Goal: Information Seeking & Learning: Learn about a topic

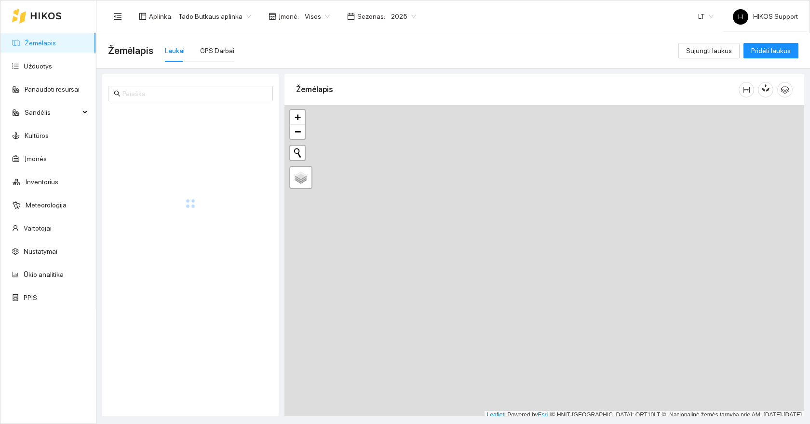
click at [215, 23] on span "Tado Butkaus aplinka" at bounding box center [214, 16] width 73 height 14
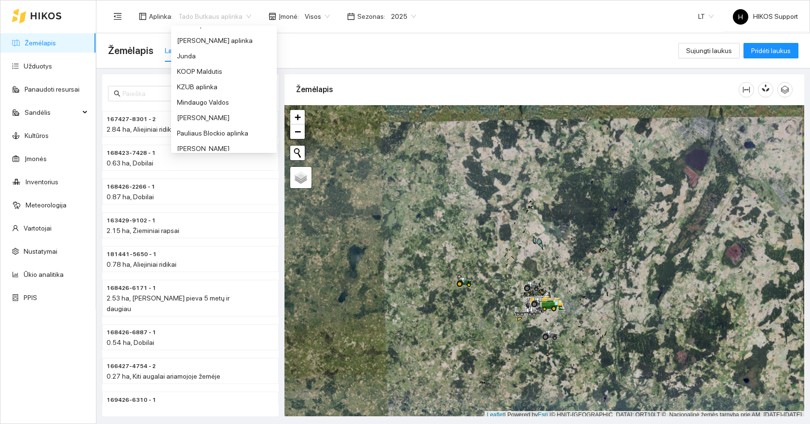
scroll to position [361, 0]
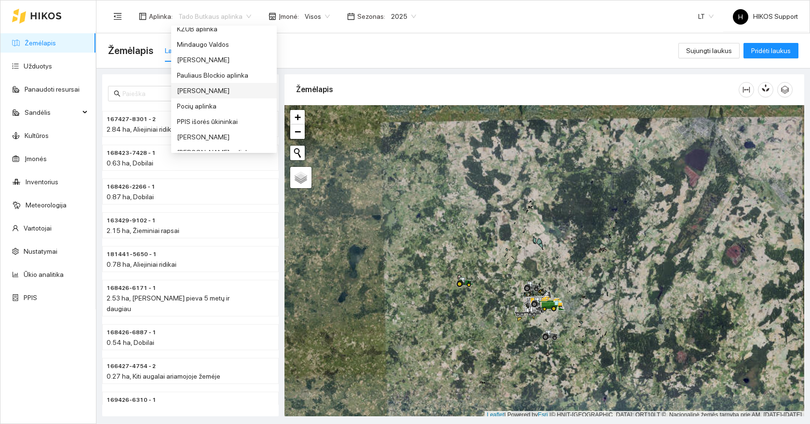
click at [185, 92] on div "[PERSON_NAME]" at bounding box center [224, 90] width 94 height 11
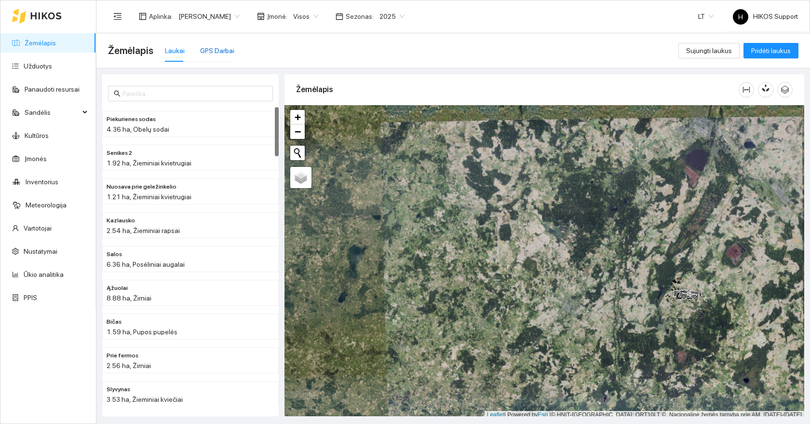
click at [220, 54] on div "GPS Darbai" at bounding box center [217, 50] width 34 height 11
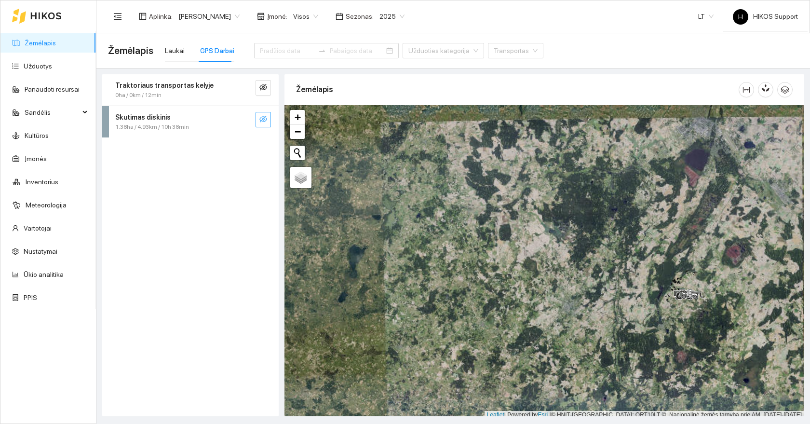
click at [266, 122] on icon "eye-invisible" at bounding box center [264, 119] width 8 height 8
click at [245, 119] on icon "search" at bounding box center [244, 119] width 7 height 7
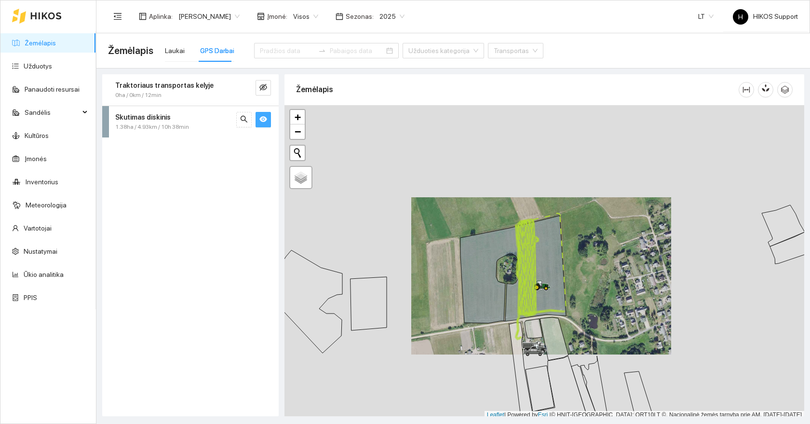
scroll to position [3, 0]
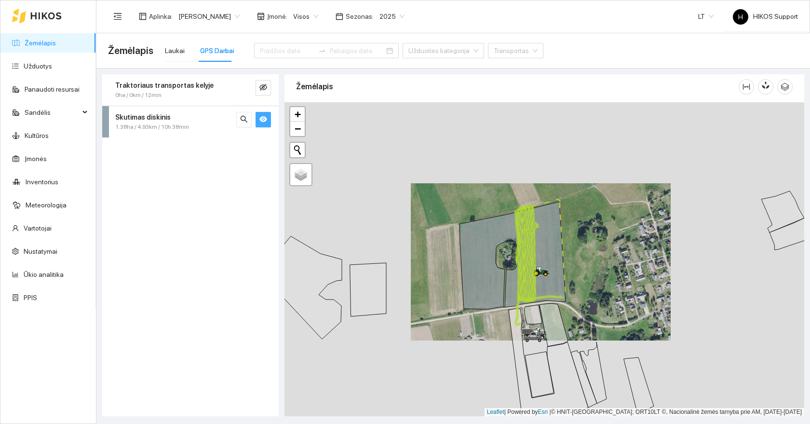
drag, startPoint x: 588, startPoint y: 350, endPoint x: 569, endPoint y: 260, distance: 92.6
click at [569, 260] on div at bounding box center [545, 259] width 520 height 314
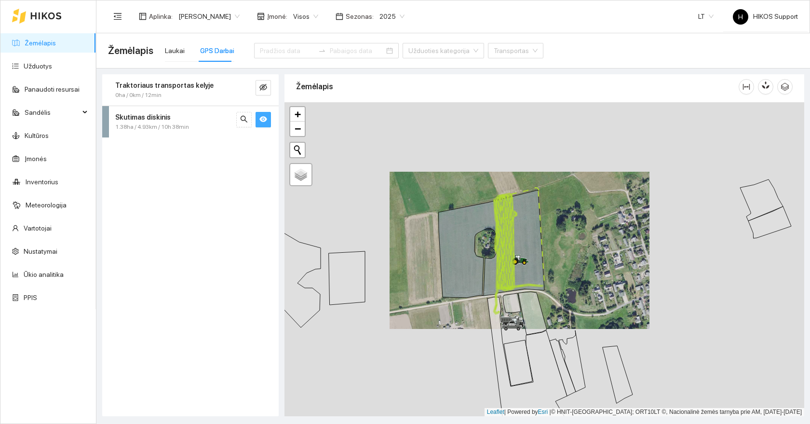
drag, startPoint x: 561, startPoint y: 226, endPoint x: 566, endPoint y: 318, distance: 92.8
click at [566, 314] on div at bounding box center [545, 259] width 520 height 314
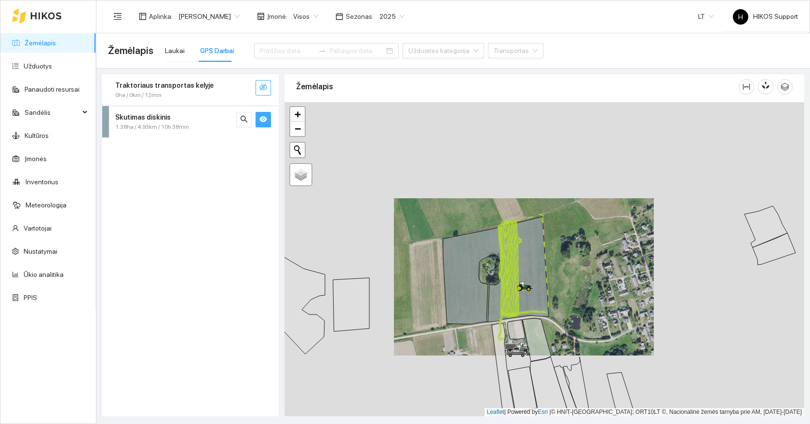
click at [262, 88] on icon "eye-invisible" at bounding box center [264, 87] width 8 height 7
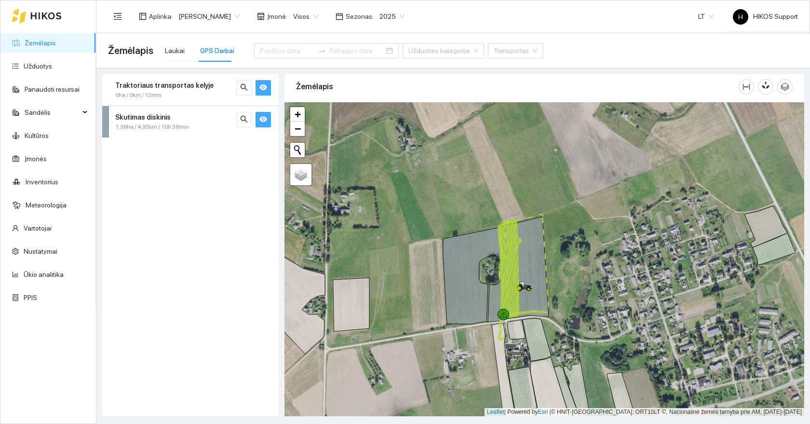
click at [262, 88] on icon "eye" at bounding box center [264, 87] width 8 height 8
click at [265, 121] on icon "eye" at bounding box center [264, 119] width 8 height 6
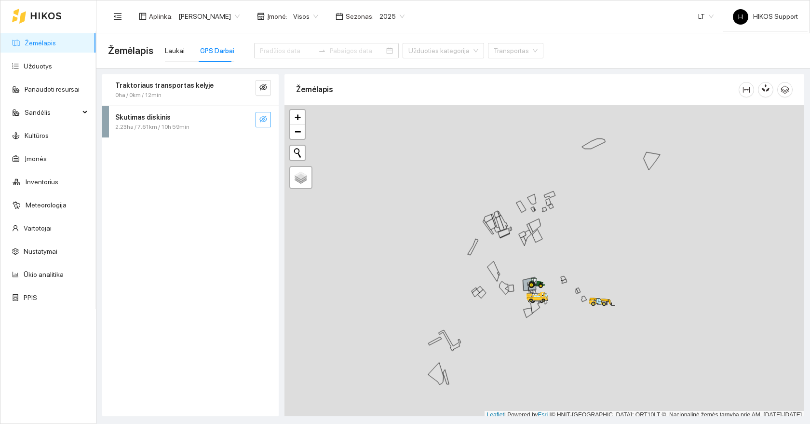
click at [260, 123] on icon "eye-invisible" at bounding box center [264, 119] width 8 height 8
click at [240, 121] on button "button" at bounding box center [243, 119] width 15 height 15
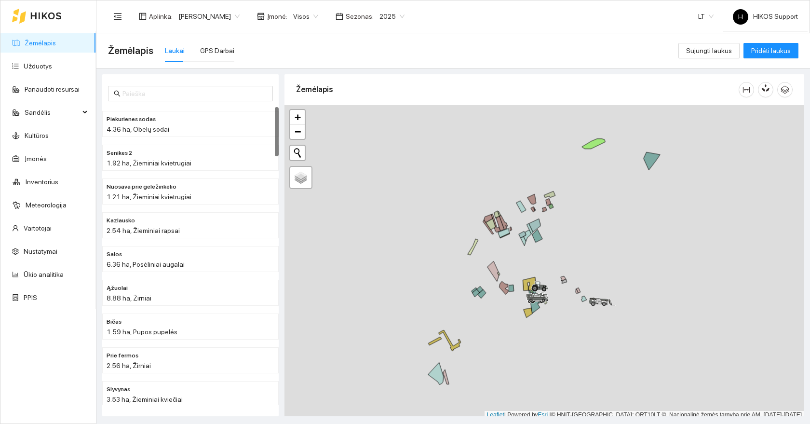
click at [293, 15] on span "Visos" at bounding box center [305, 16] width 25 height 14
click at [196, 12] on span "[PERSON_NAME]" at bounding box center [208, 16] width 61 height 14
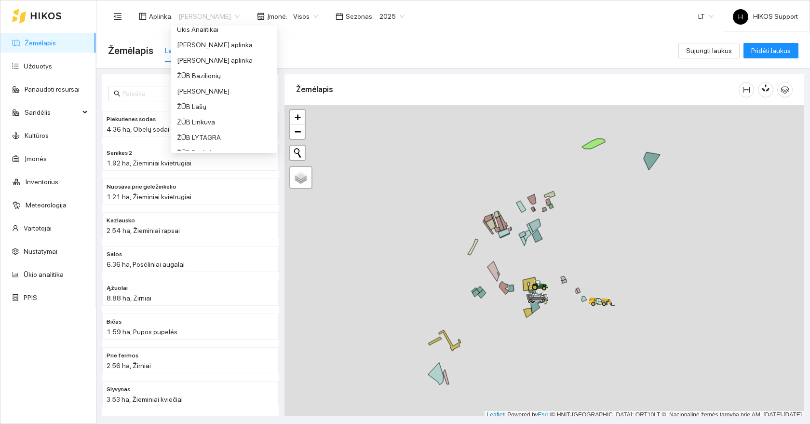
scroll to position [713, 0]
click at [194, 112] on div "ŽŪB Lašų" at bounding box center [224, 109] width 94 height 11
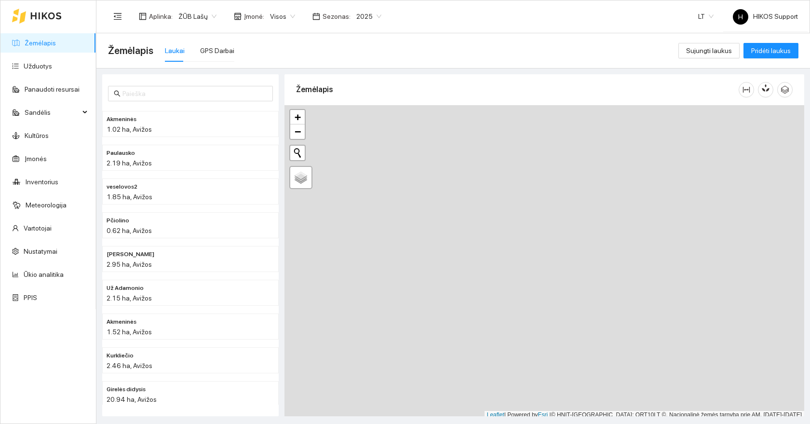
click at [40, 41] on link "Žemėlapis" at bounding box center [40, 43] width 31 height 8
click at [203, 54] on div "GPS Darbai" at bounding box center [217, 50] width 34 height 11
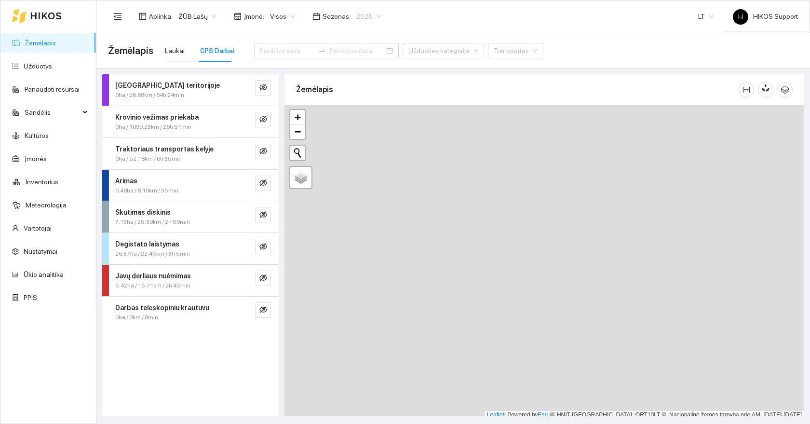
click at [366, 19] on span "2025" at bounding box center [368, 16] width 25 height 14
click at [364, 123] on div "2026" at bounding box center [362, 128] width 25 height 11
click at [373, 13] on span "2026" at bounding box center [368, 16] width 25 height 14
click at [36, 161] on link "Įmonės" at bounding box center [36, 159] width 22 height 8
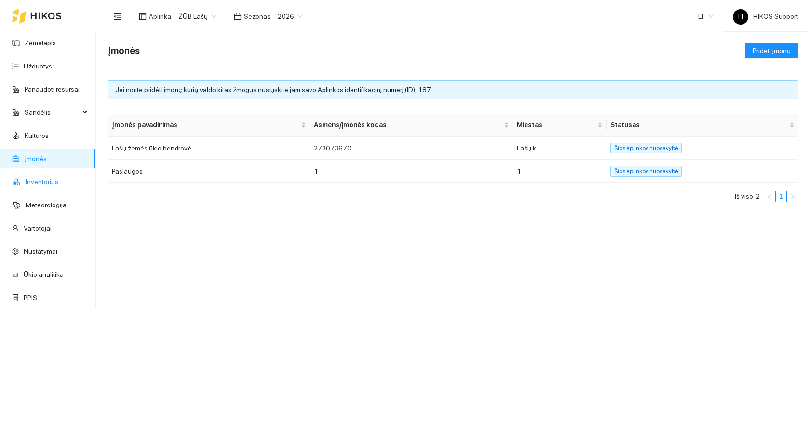
click at [40, 184] on link "Inventorius" at bounding box center [42, 182] width 33 height 8
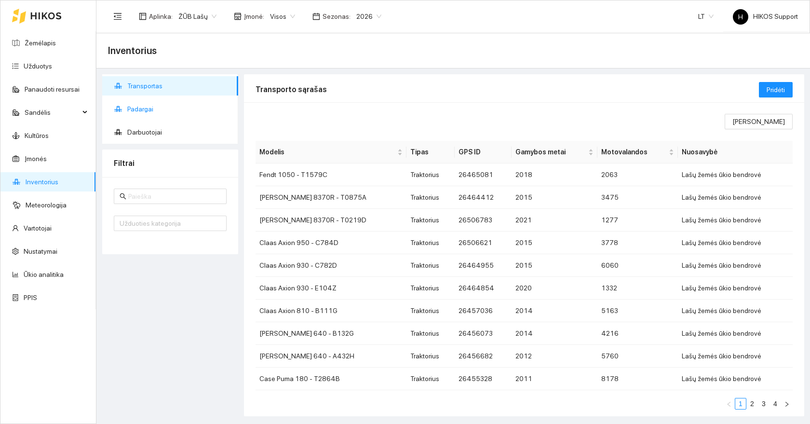
click at [155, 111] on span "Padargai" at bounding box center [178, 108] width 103 height 19
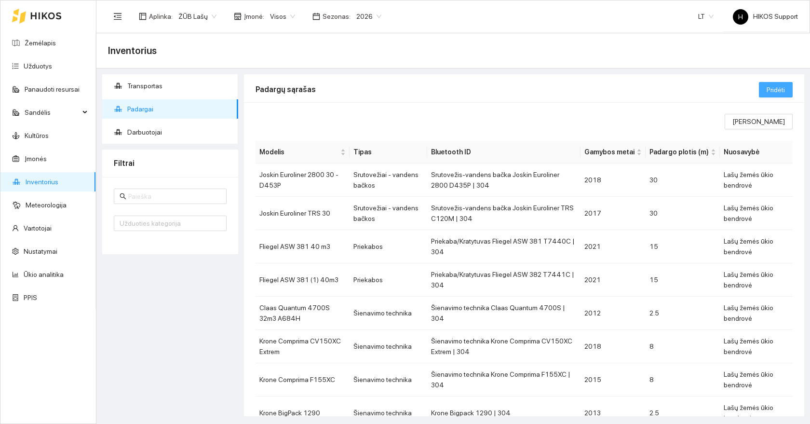
click at [769, 88] on span "Pridėti" at bounding box center [776, 89] width 18 height 11
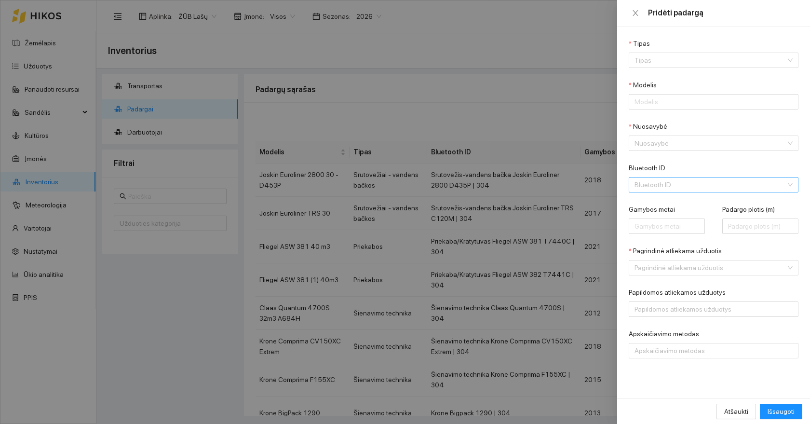
click at [676, 183] on input "Bluetooth ID" at bounding box center [710, 185] width 151 height 14
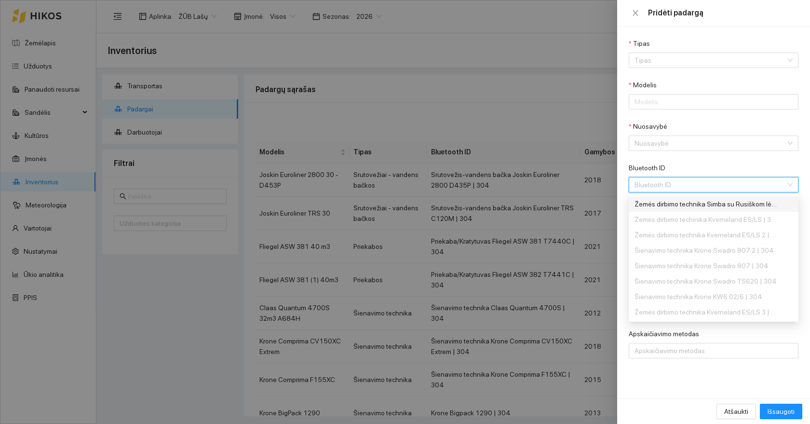
click at [540, 89] on div at bounding box center [405, 212] width 810 height 424
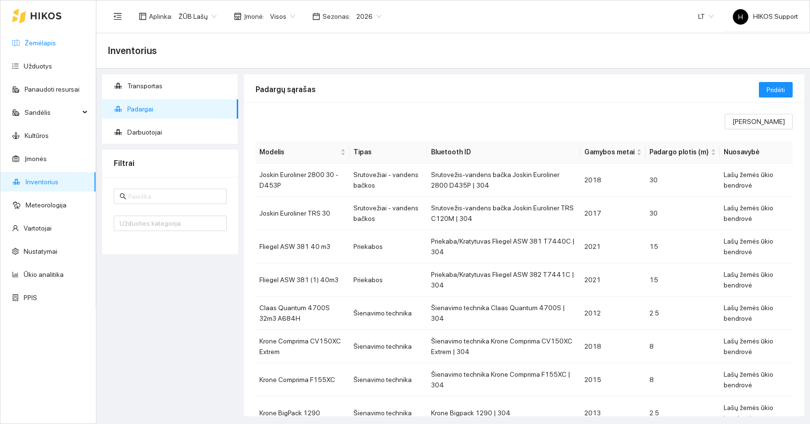
click at [36, 39] on link "Žemėlapis" at bounding box center [40, 43] width 31 height 8
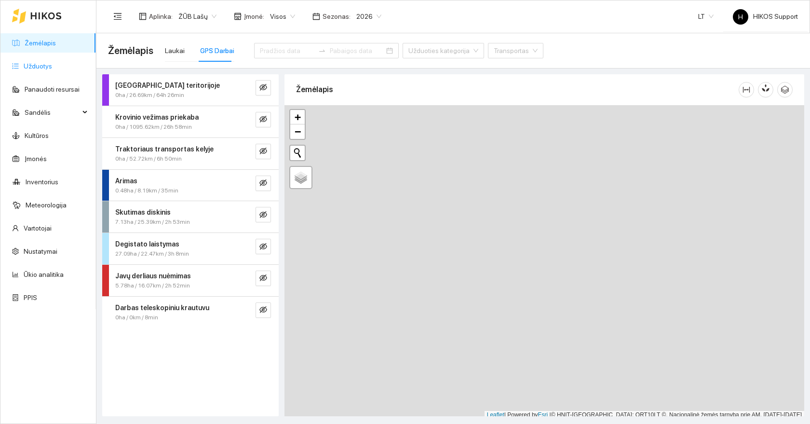
click at [38, 68] on link "Užduotys" at bounding box center [38, 66] width 28 height 8
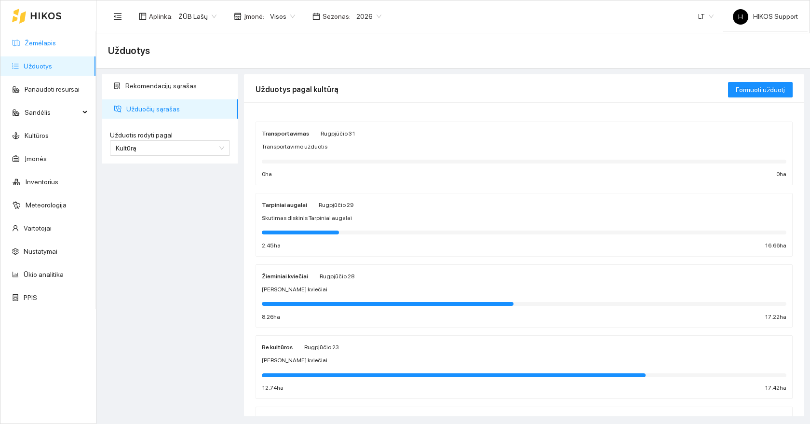
click at [42, 40] on link "Žemėlapis" at bounding box center [40, 43] width 31 height 8
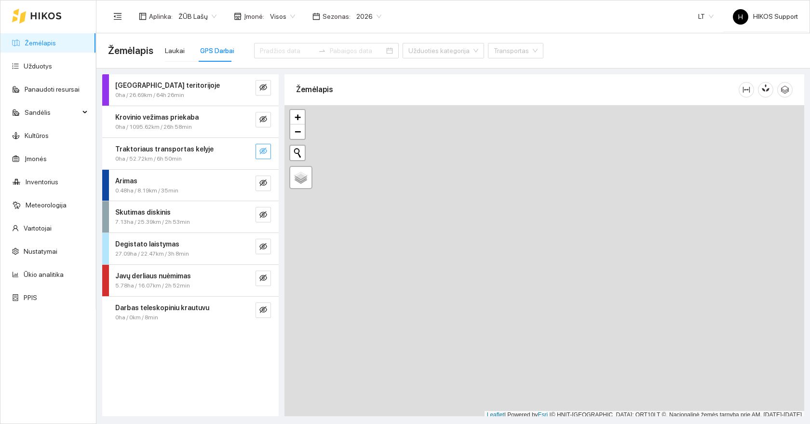
click at [267, 151] on button "button" at bounding box center [263, 151] width 15 height 15
click at [238, 147] on button "button" at bounding box center [243, 151] width 15 height 15
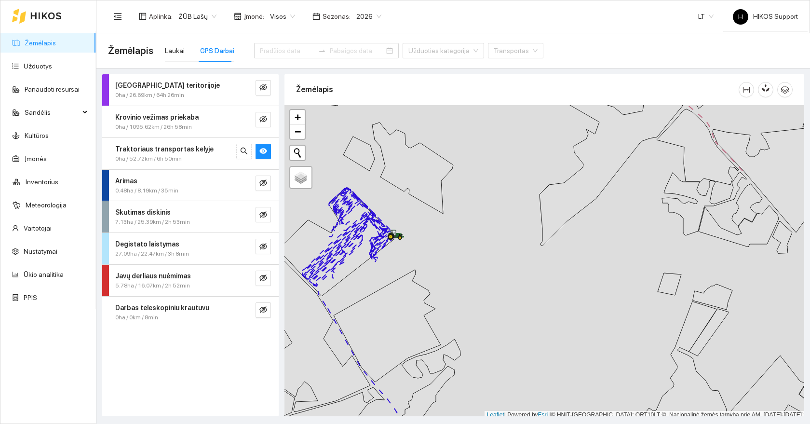
scroll to position [3, 0]
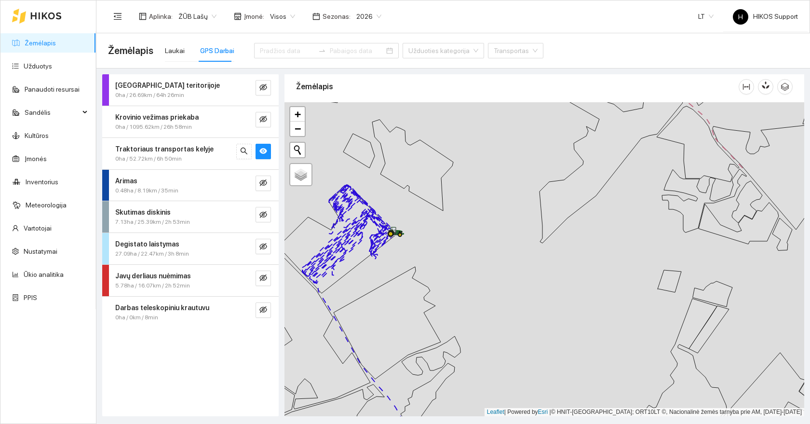
drag, startPoint x: 478, startPoint y: 172, endPoint x: 475, endPoint y: 314, distance: 142.3
click at [475, 314] on div at bounding box center [545, 259] width 520 height 314
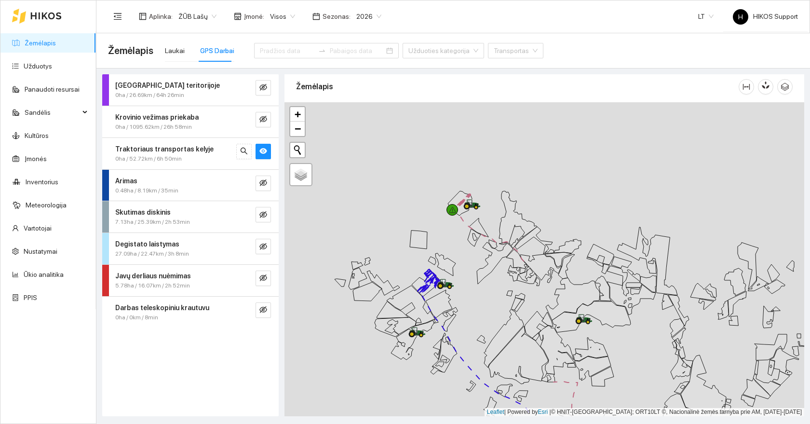
click at [368, 19] on span "2026" at bounding box center [368, 16] width 25 height 14
click at [366, 116] on div "2025" at bounding box center [362, 112] width 25 height 11
click at [34, 42] on link "Žemėlapis" at bounding box center [40, 43] width 31 height 8
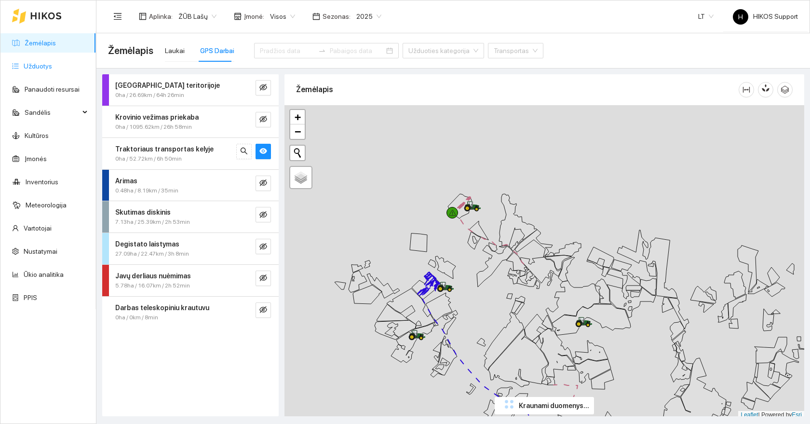
click at [35, 67] on link "Užduotys" at bounding box center [38, 66] width 28 height 8
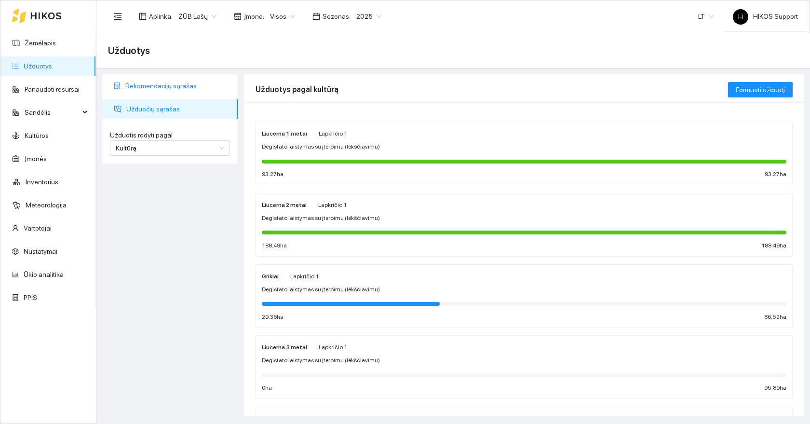
click at [152, 85] on span "Rekomendacijų sąrašas" at bounding box center [177, 85] width 105 height 19
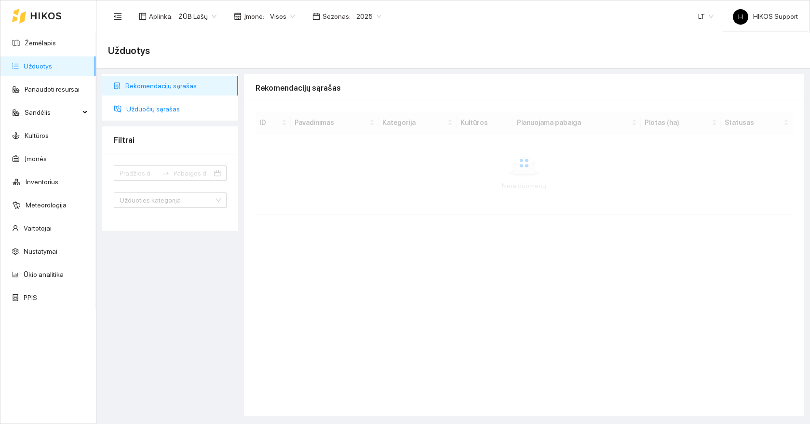
click at [154, 106] on span "Užduočių sąrašas" at bounding box center [178, 108] width 104 height 19
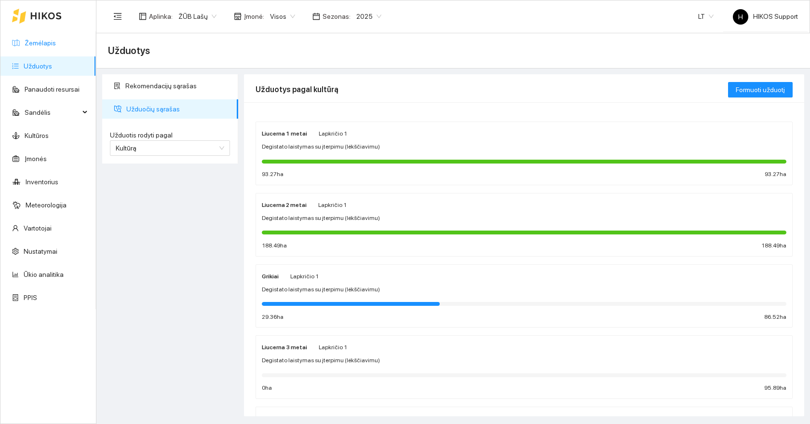
click at [50, 42] on link "Žemėlapis" at bounding box center [40, 43] width 31 height 8
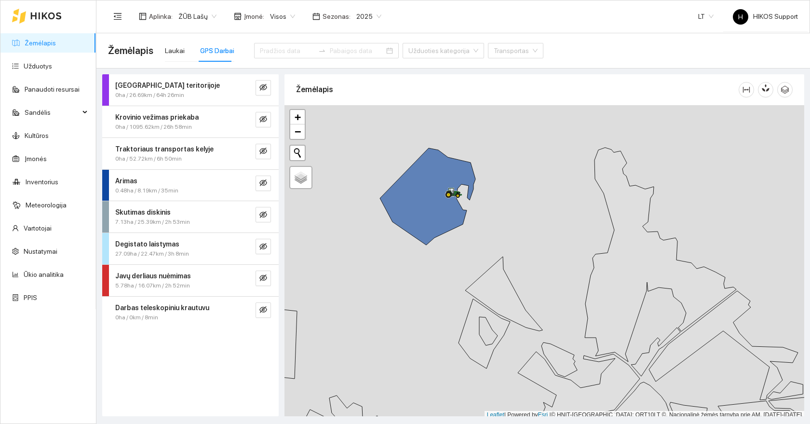
click at [32, 42] on link "Žemėlapis" at bounding box center [40, 43] width 31 height 8
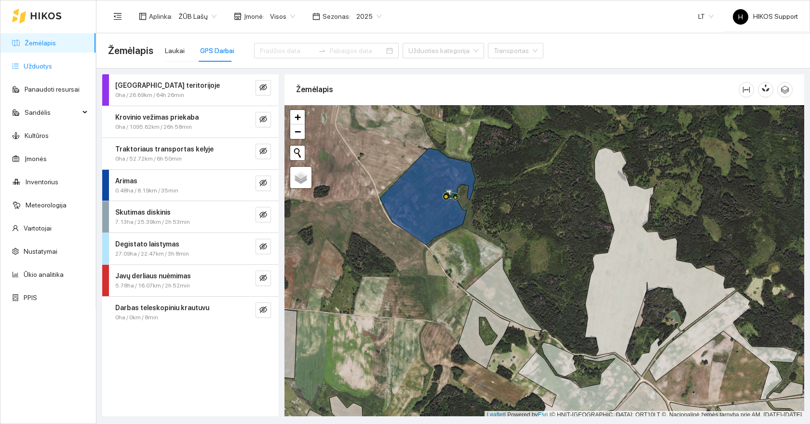
click at [36, 70] on link "Užduotys" at bounding box center [38, 66] width 28 height 8
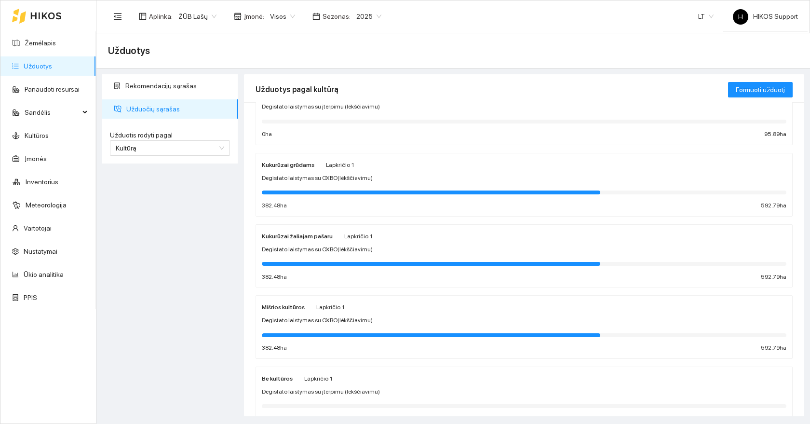
scroll to position [266, 0]
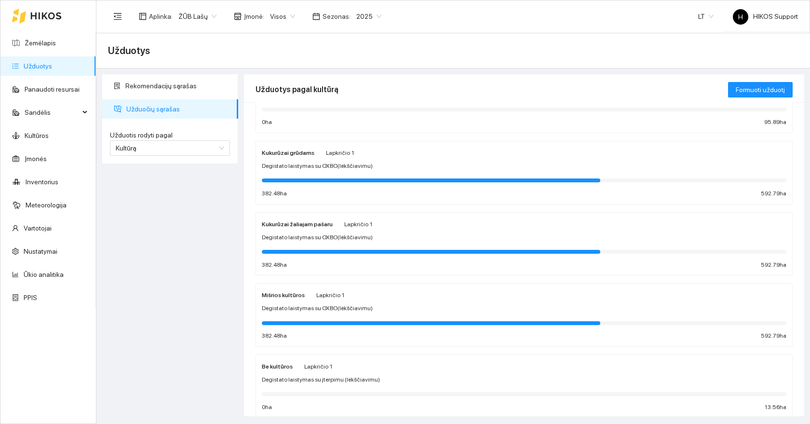
click at [291, 156] on strong "Kukurūzai grūdams" at bounding box center [288, 153] width 53 height 7
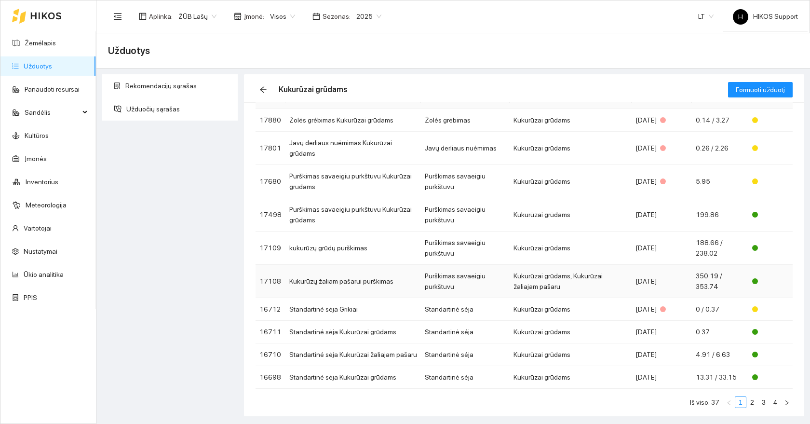
scroll to position [53, 0]
click at [354, 298] on td "Standartinė sėja Grikiai" at bounding box center [354, 309] width 136 height 23
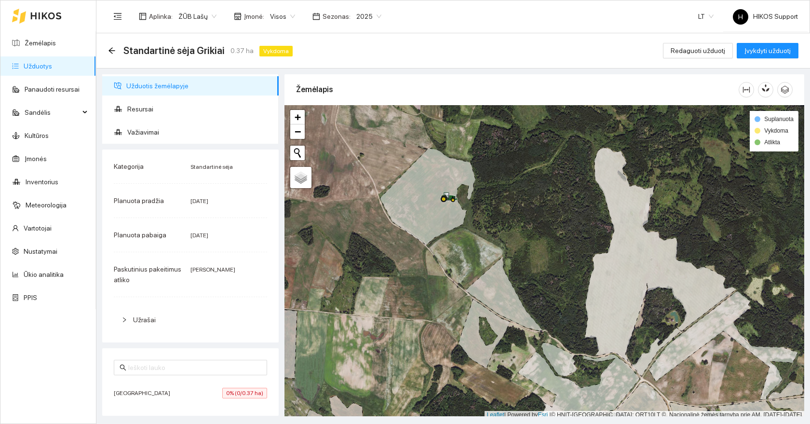
click at [237, 390] on span "0% (0/0.37 ha)" at bounding box center [244, 393] width 45 height 11
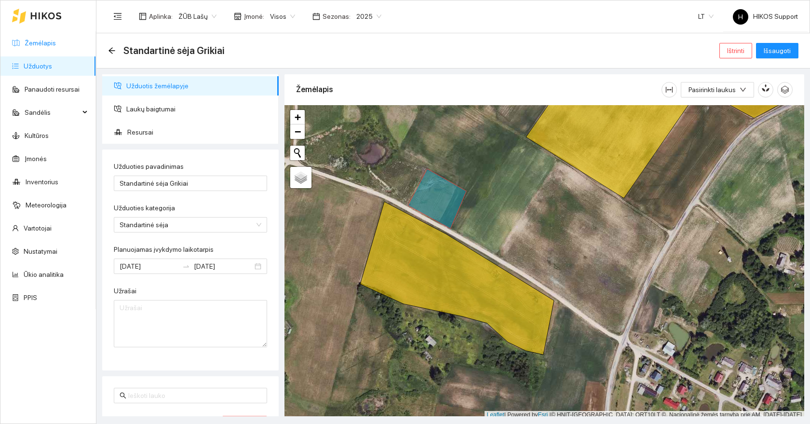
click at [31, 40] on link "Žemėlapis" at bounding box center [40, 43] width 31 height 8
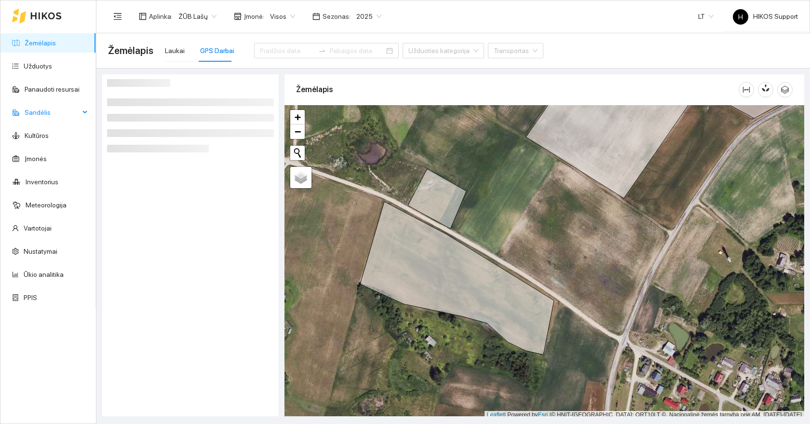
click at [52, 117] on span "Sandėlis" at bounding box center [52, 112] width 55 height 19
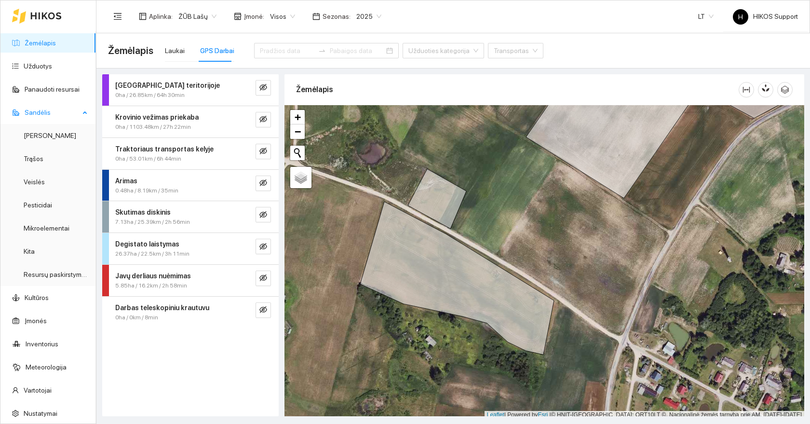
click at [49, 112] on span "Sandėlis" at bounding box center [52, 112] width 55 height 19
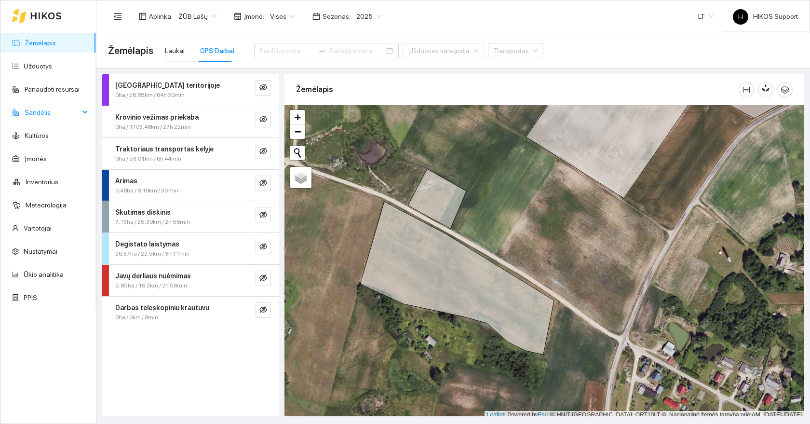
click at [48, 117] on span "Sandėlis" at bounding box center [52, 112] width 55 height 19
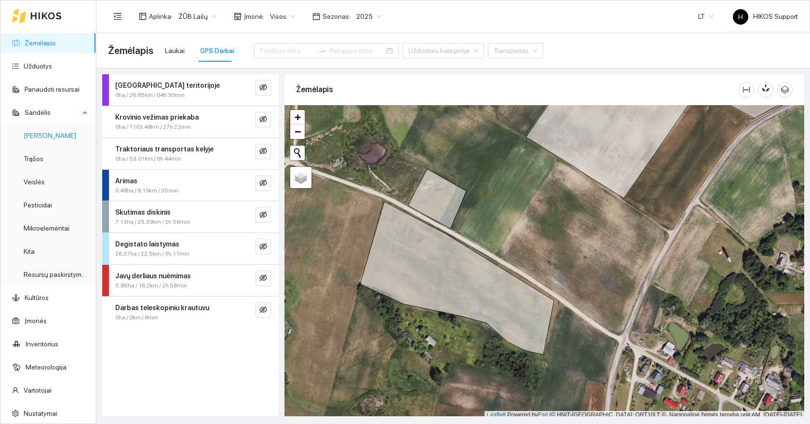
click at [42, 137] on link "Derlius" at bounding box center [50, 136] width 53 height 8
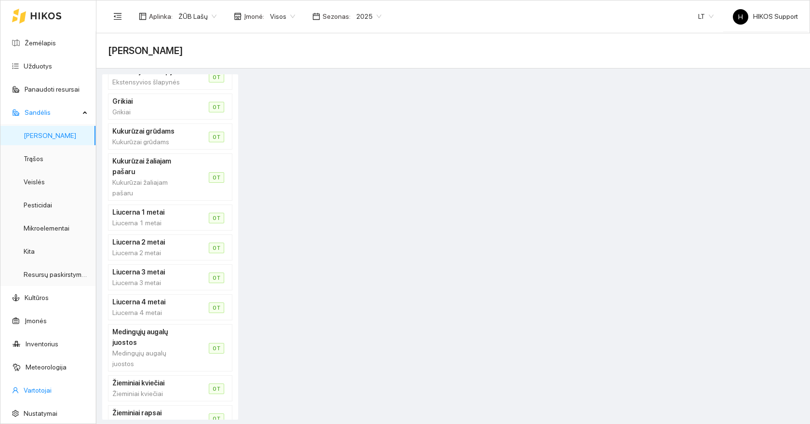
scroll to position [48, 0]
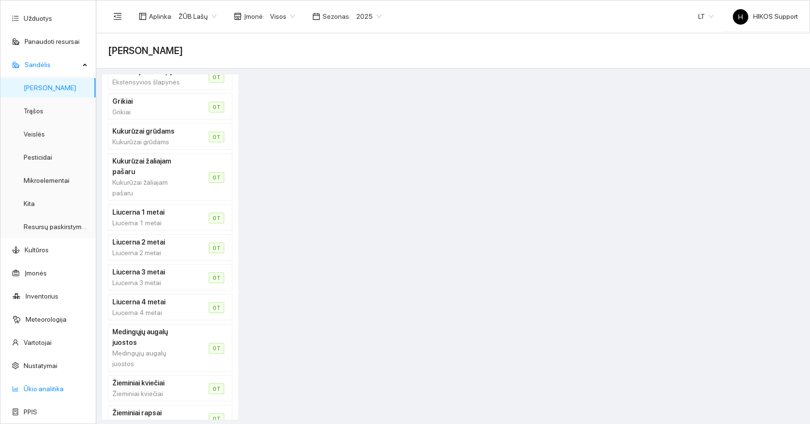
click at [41, 393] on link "Ūkio analitika" at bounding box center [44, 389] width 40 height 8
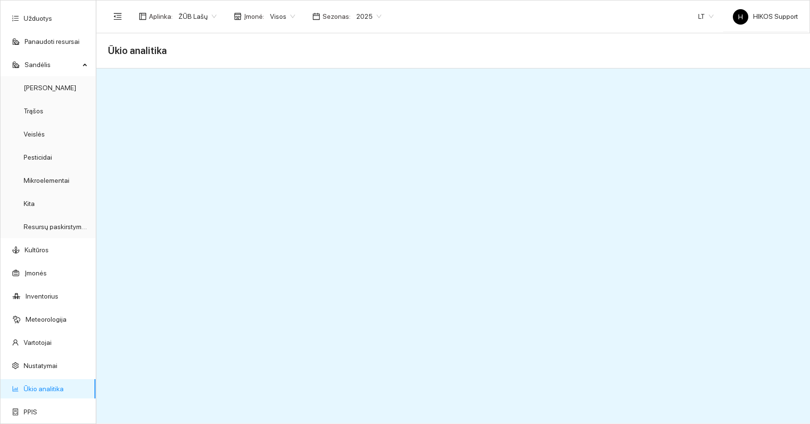
click at [122, 68] on div "Ūkio analitika" at bounding box center [453, 50] width 714 height 35
click at [36, 89] on link "Derlius" at bounding box center [50, 88] width 53 height 8
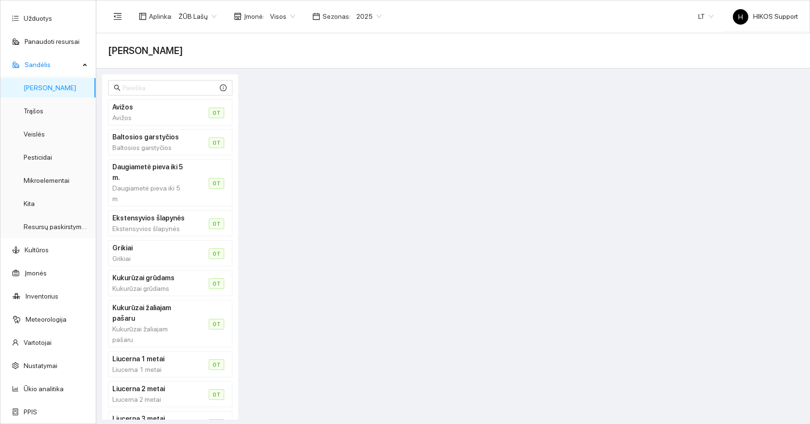
scroll to position [147, 0]
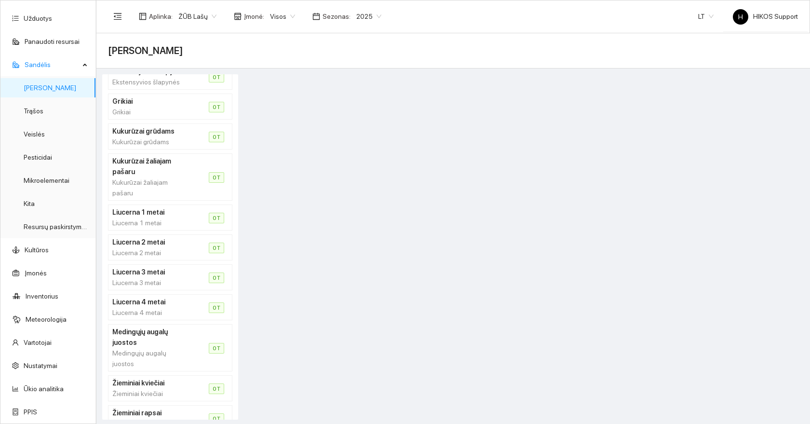
click at [144, 207] on h4 "Liucerna 1 metai" at bounding box center [148, 212] width 73 height 11
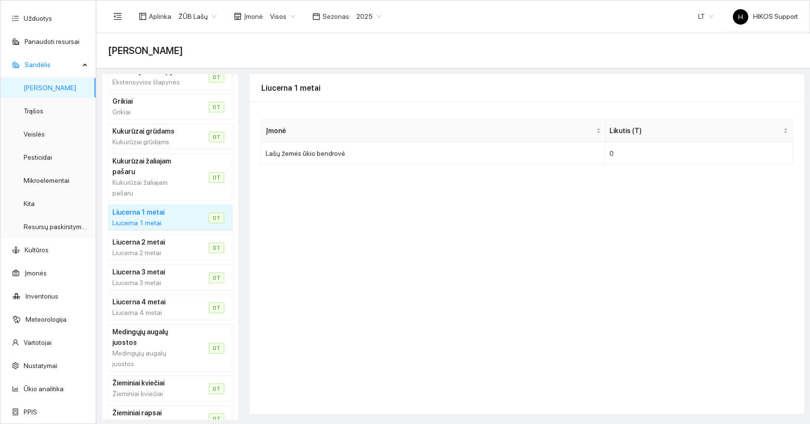
click at [144, 237] on h4 "Liucerna 2 metai" at bounding box center [148, 242] width 73 height 11
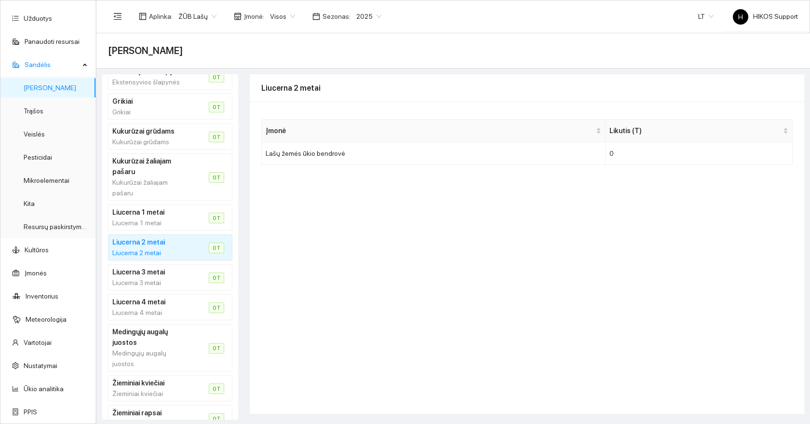
click at [145, 277] on div "Liucerna 3 metai" at bounding box center [148, 282] width 73 height 11
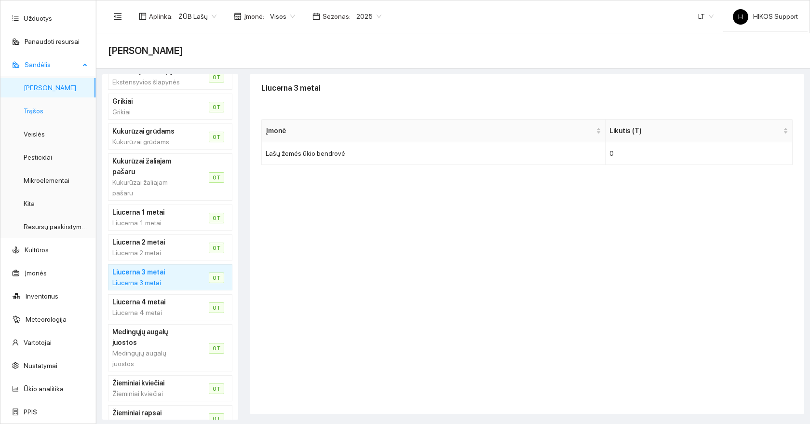
click at [35, 111] on link "Trąšos" at bounding box center [34, 111] width 20 height 8
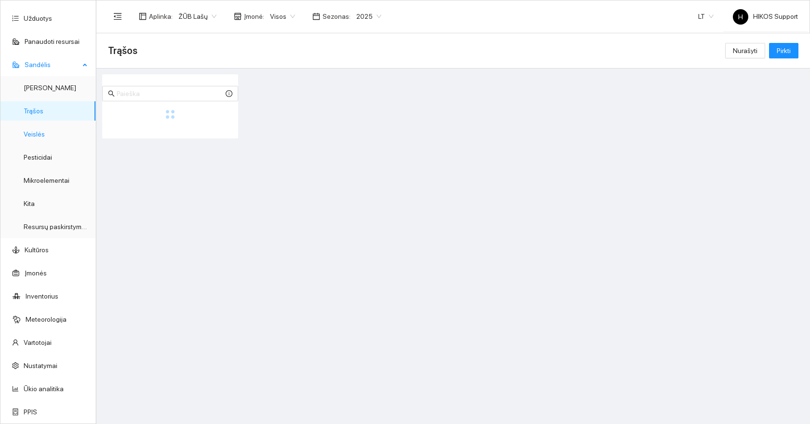
click at [36, 134] on link "Veislės" at bounding box center [34, 134] width 21 height 8
click at [41, 161] on link "Pesticidai" at bounding box center [38, 157] width 28 height 8
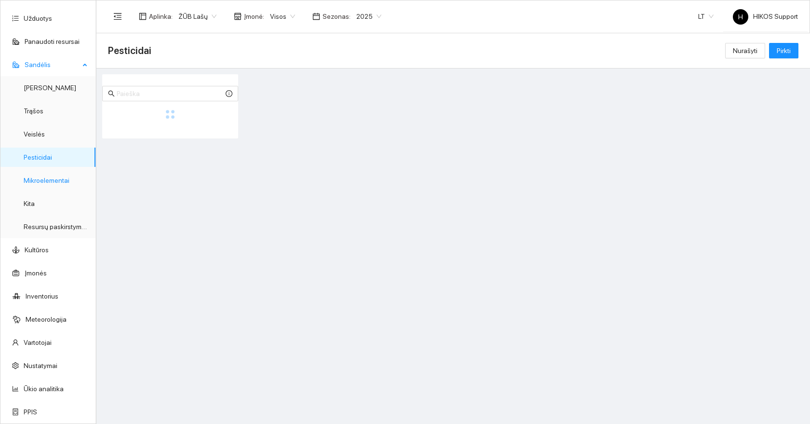
click at [42, 184] on link "Mikroelementai" at bounding box center [47, 181] width 46 height 8
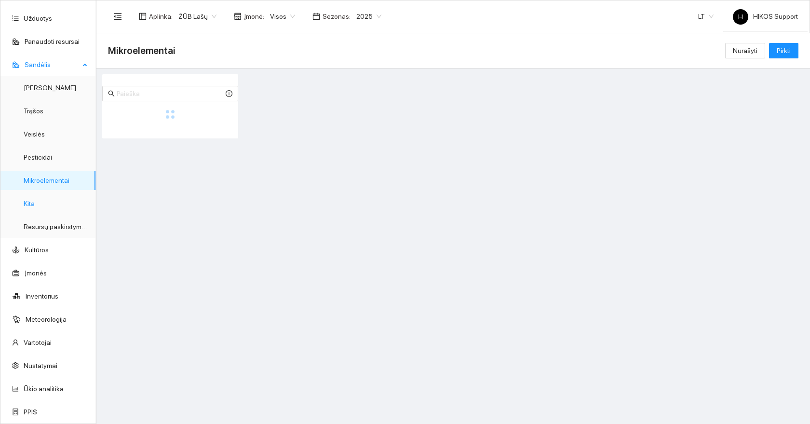
click at [27, 206] on link "Kita" at bounding box center [29, 204] width 11 height 8
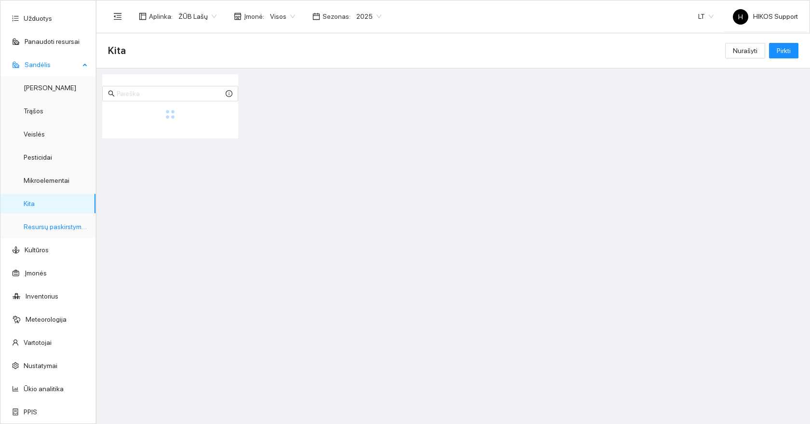
click at [59, 227] on link "Resursų paskirstymas" at bounding box center [56, 227] width 65 height 8
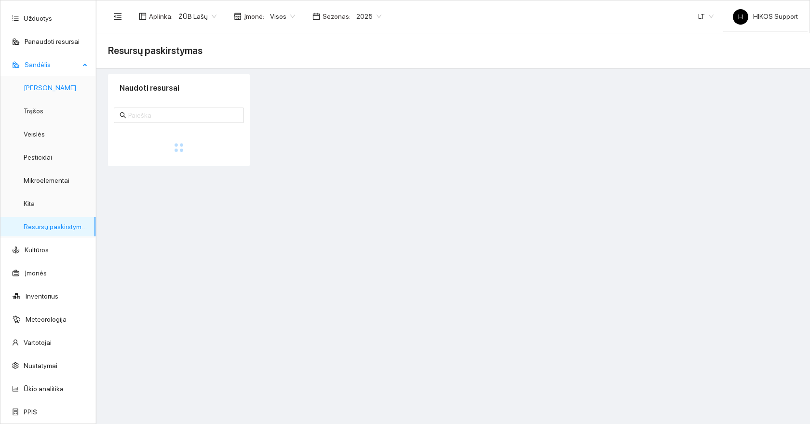
click at [44, 86] on link "Derlius" at bounding box center [50, 88] width 53 height 8
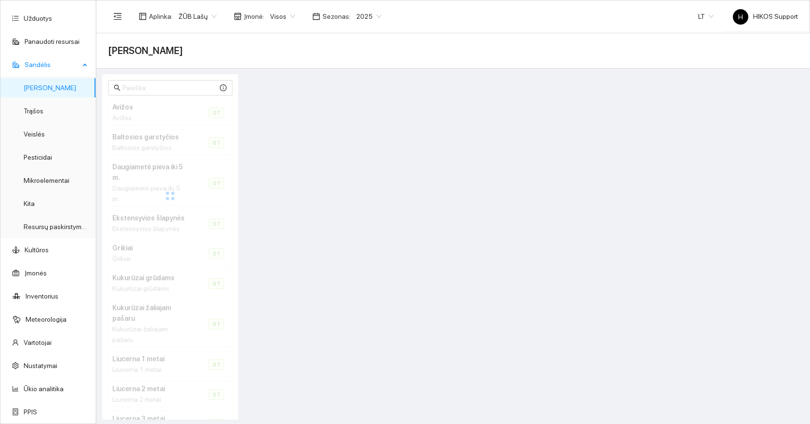
click at [62, 65] on span "Sandėlis" at bounding box center [52, 64] width 55 height 19
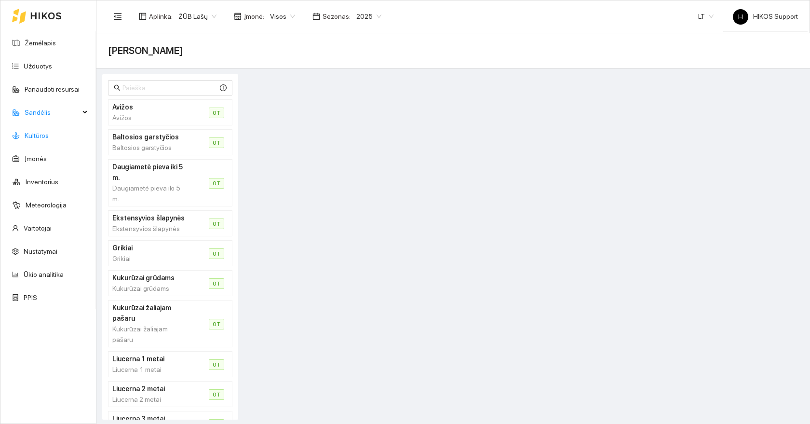
click at [36, 132] on link "Kultūros" at bounding box center [37, 136] width 24 height 8
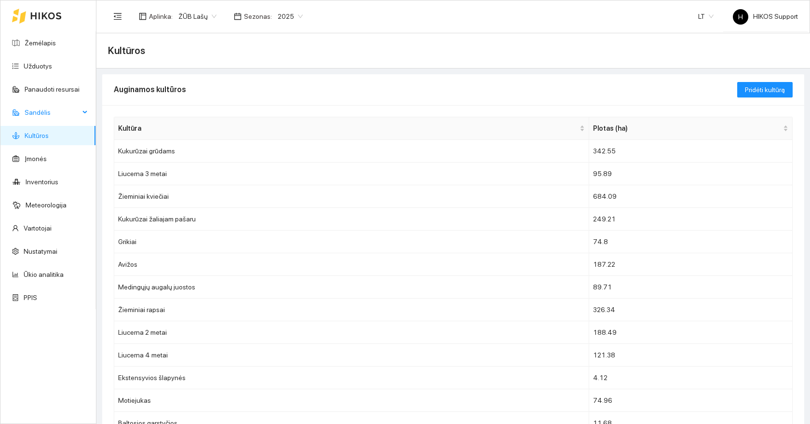
click at [45, 109] on span "Sandėlis" at bounding box center [52, 112] width 55 height 19
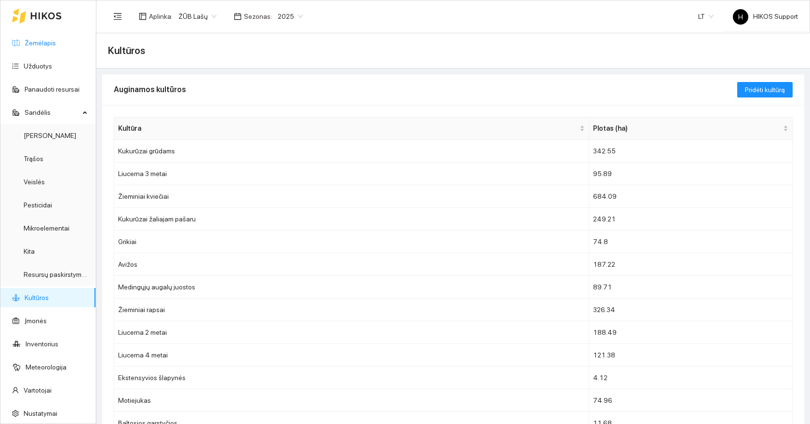
click at [43, 41] on link "Žemėlapis" at bounding box center [40, 43] width 31 height 8
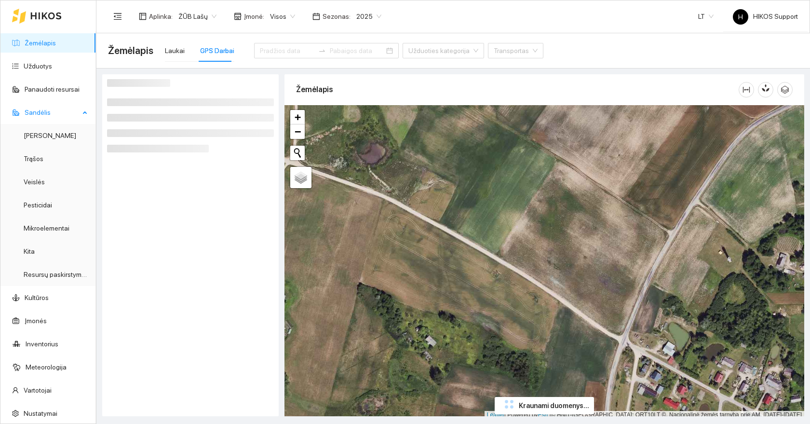
click at [36, 110] on span "Sandėlis" at bounding box center [52, 112] width 55 height 19
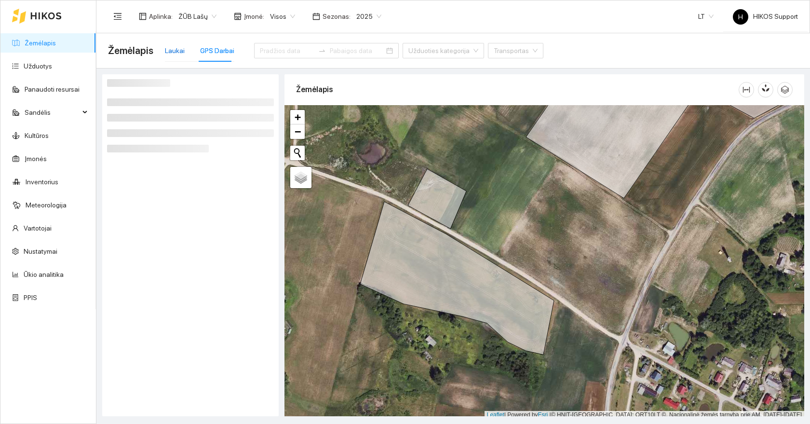
click at [167, 53] on div "Laukai" at bounding box center [175, 50] width 20 height 11
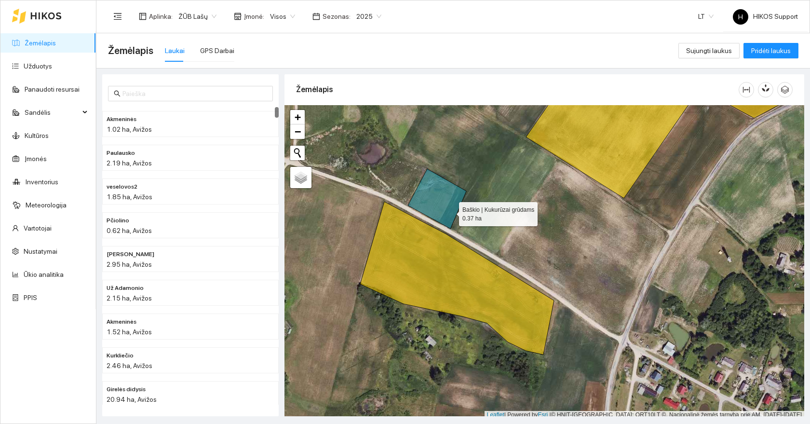
scroll to position [3, 0]
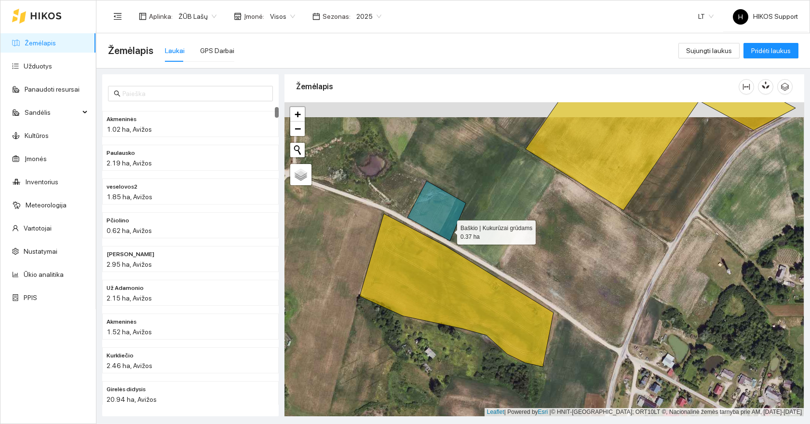
drag, startPoint x: 450, startPoint y: 213, endPoint x: 380, endPoint y: 296, distance: 107.8
click at [408, 241] on icon at bounding box center [437, 211] width 58 height 60
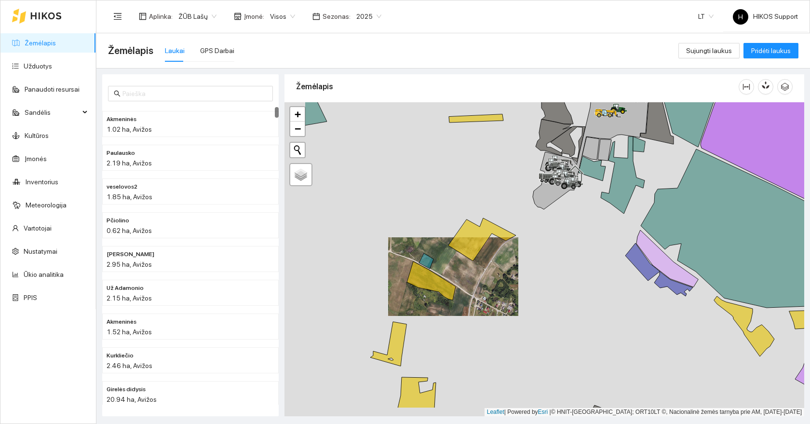
drag, startPoint x: 381, startPoint y: 313, endPoint x: 464, endPoint y: 255, distance: 100.5
click at [464, 255] on div at bounding box center [545, 259] width 520 height 314
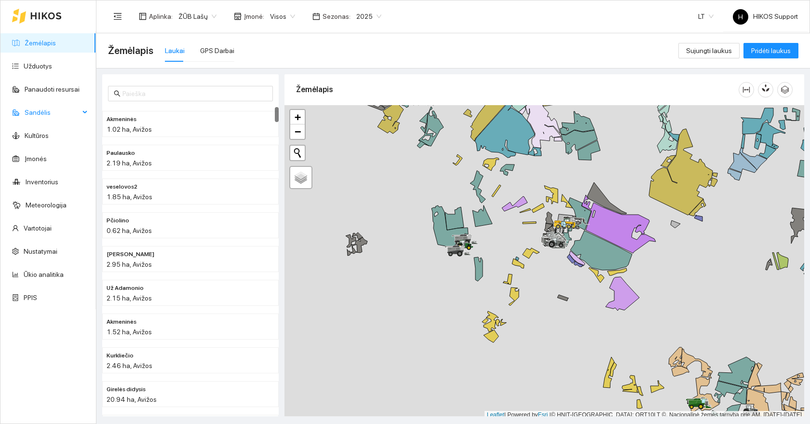
click at [33, 108] on span "Sandėlis" at bounding box center [52, 112] width 55 height 19
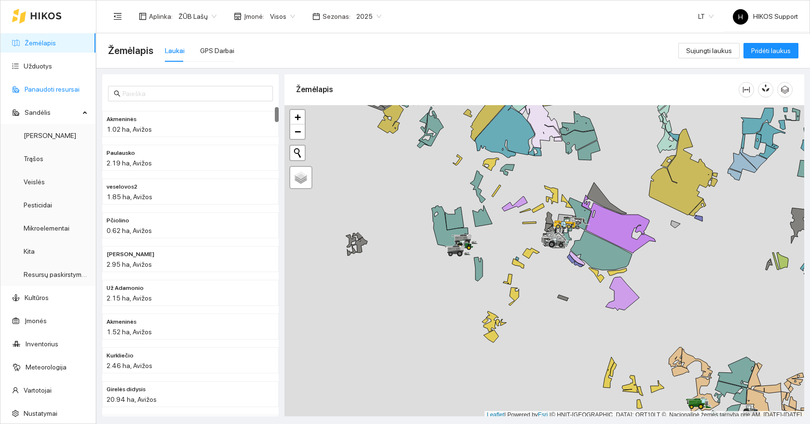
click at [56, 89] on link "Panaudoti resursai" at bounding box center [52, 89] width 55 height 8
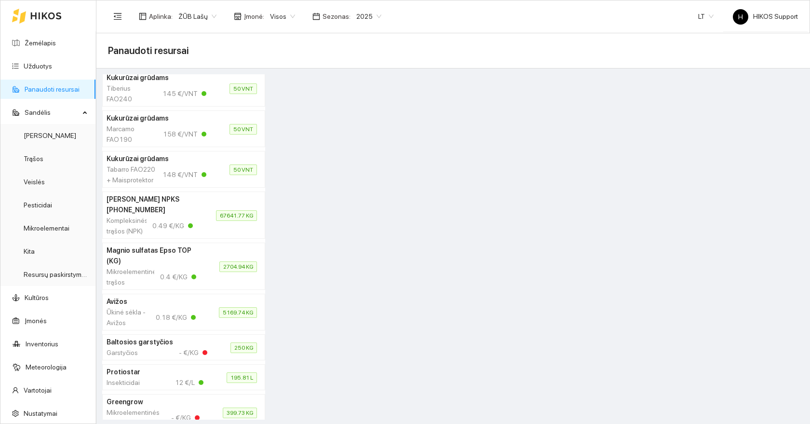
scroll to position [2031, 0]
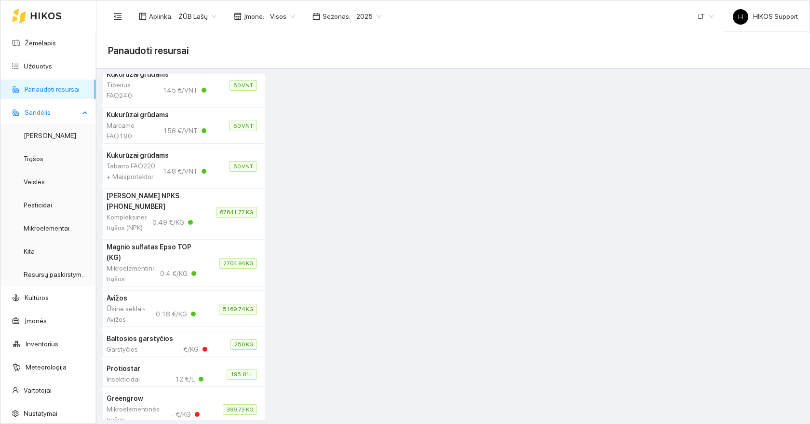
click at [35, 103] on span "Sandėlis" at bounding box center [52, 112] width 55 height 19
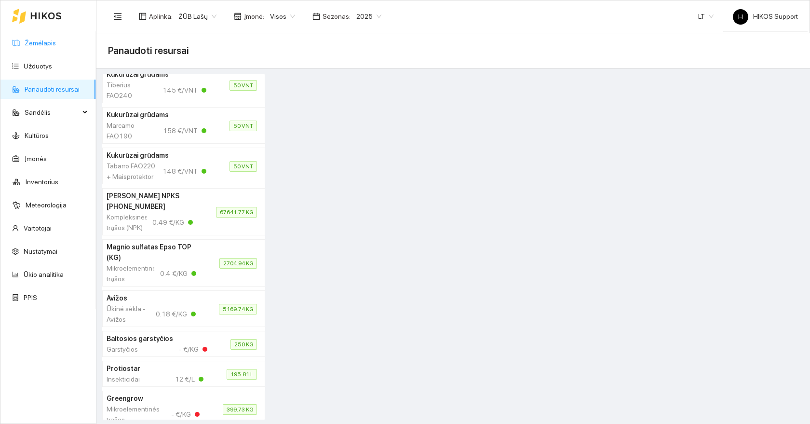
click at [36, 41] on link "Žemėlapis" at bounding box center [40, 43] width 31 height 8
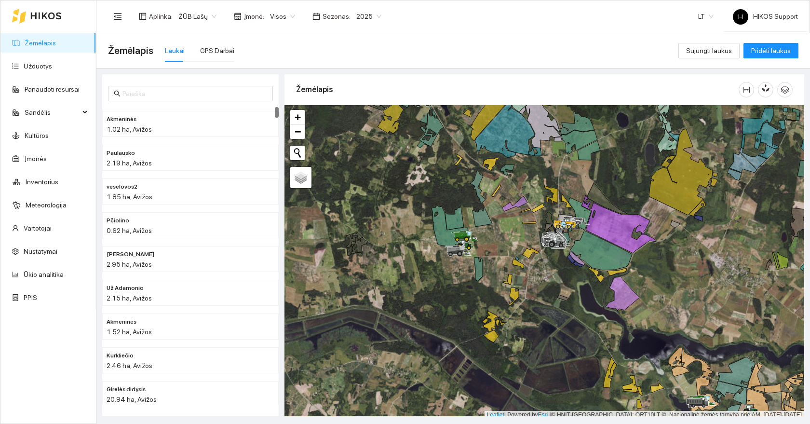
scroll to position [3, 0]
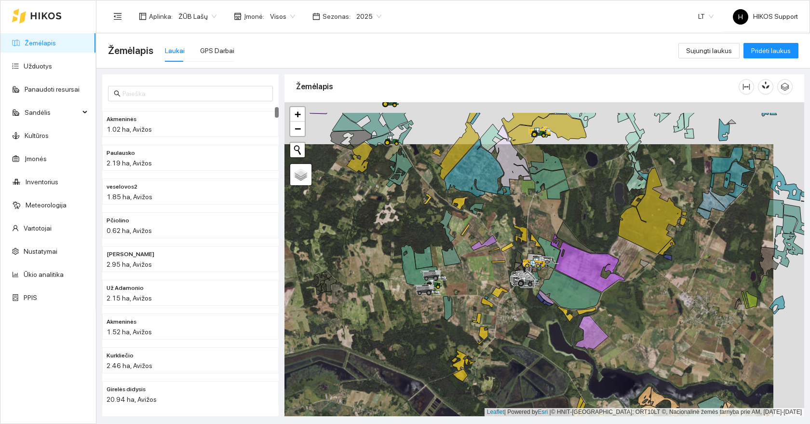
drag, startPoint x: 633, startPoint y: 189, endPoint x: 558, endPoint y: 260, distance: 103.4
click at [560, 260] on div at bounding box center [545, 259] width 520 height 314
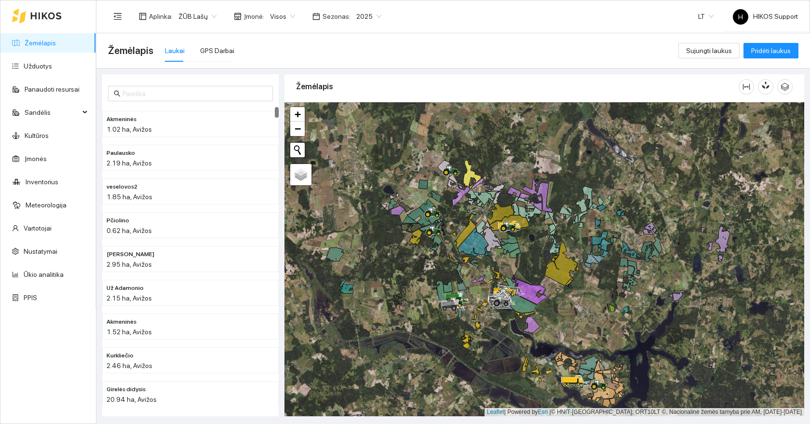
click at [188, 14] on span "ŽŪB Lašų" at bounding box center [197, 16] width 38 height 14
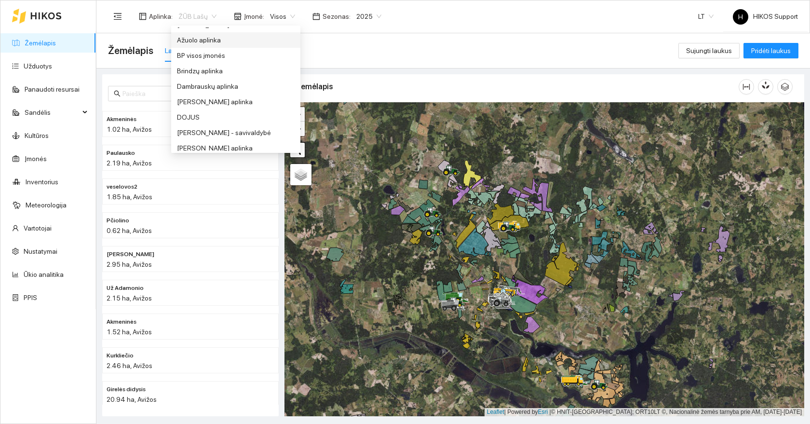
scroll to position [0, 0]
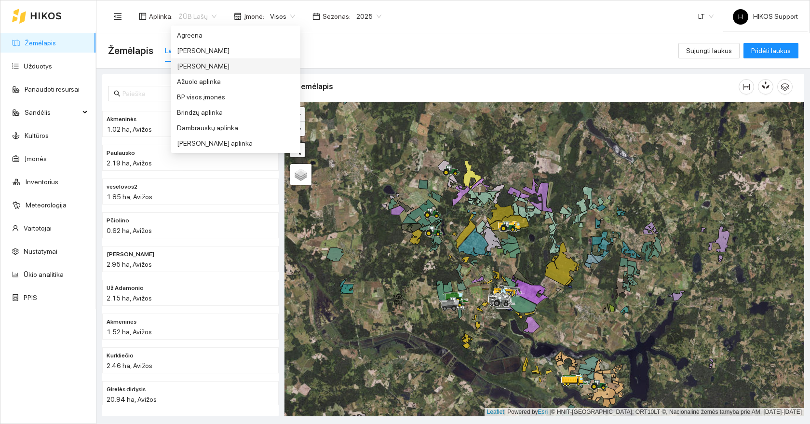
click at [210, 67] on div "[PERSON_NAME]" at bounding box center [236, 66] width 118 height 11
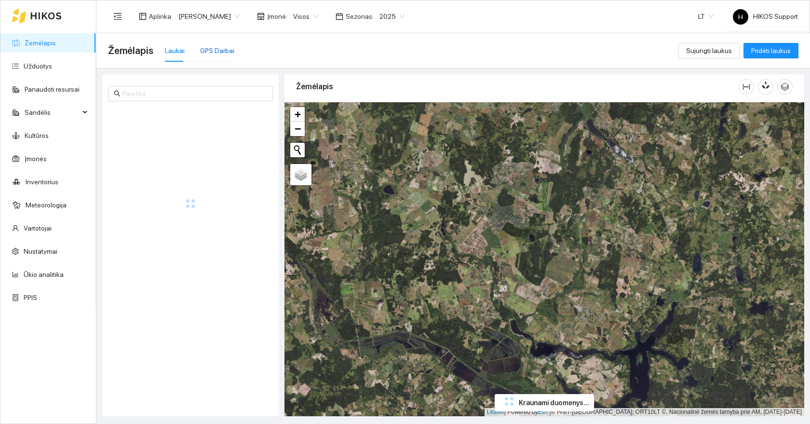
click at [214, 51] on div "GPS Darbai" at bounding box center [217, 50] width 34 height 11
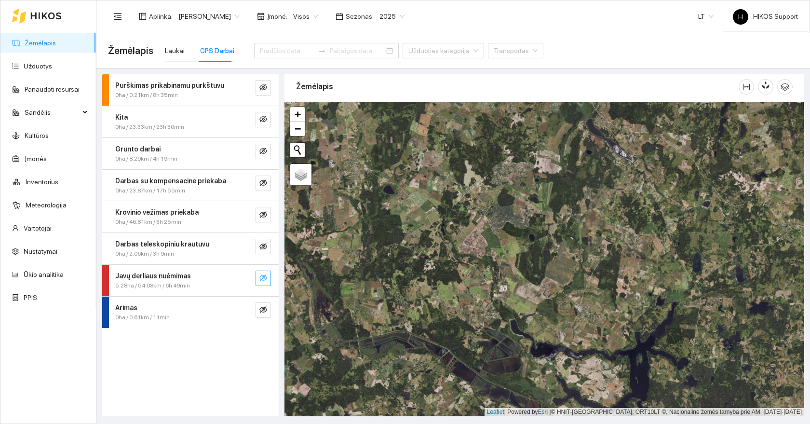
click at [262, 277] on icon "eye-invisible" at bounding box center [264, 278] width 8 height 8
click at [248, 272] on button "button" at bounding box center [243, 278] width 15 height 15
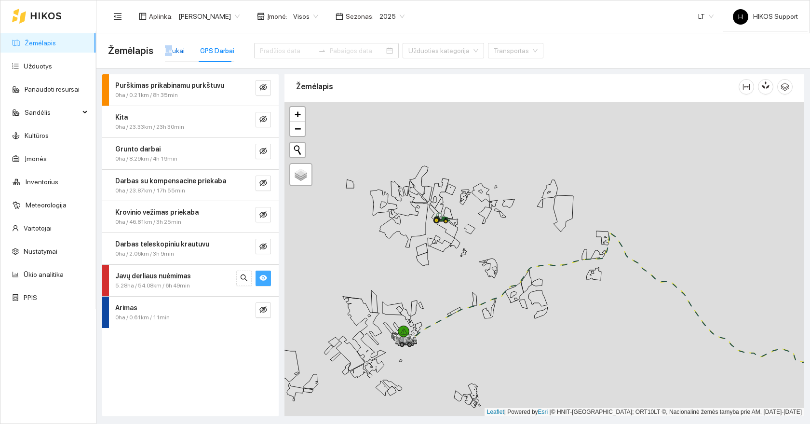
click at [169, 45] on div "Laukai" at bounding box center [175, 50] width 20 height 11
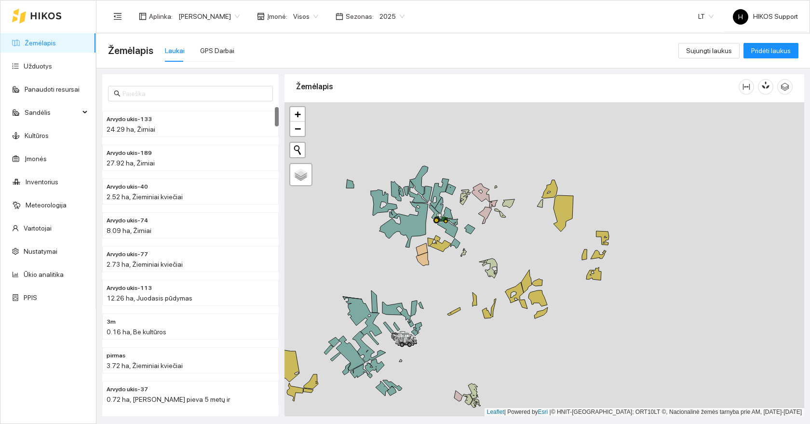
click at [25, 47] on link "Žemėlapis" at bounding box center [40, 43] width 31 height 8
